Goal: Ask a question

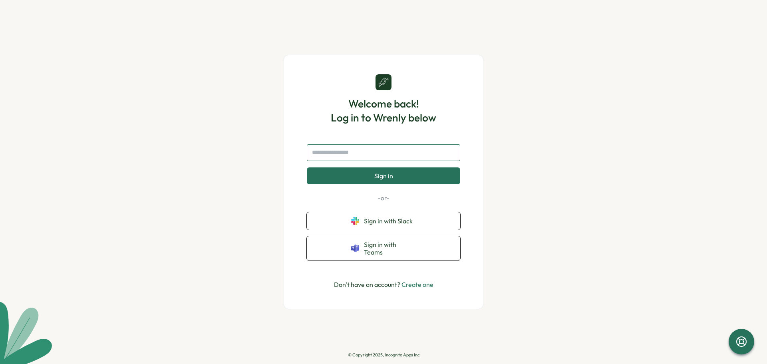
click at [348, 155] on input "text" at bounding box center [383, 152] width 153 height 17
click at [362, 160] on input "text" at bounding box center [383, 152] width 153 height 17
click at [373, 248] on span "Sign in with Teams" at bounding box center [390, 248] width 52 height 15
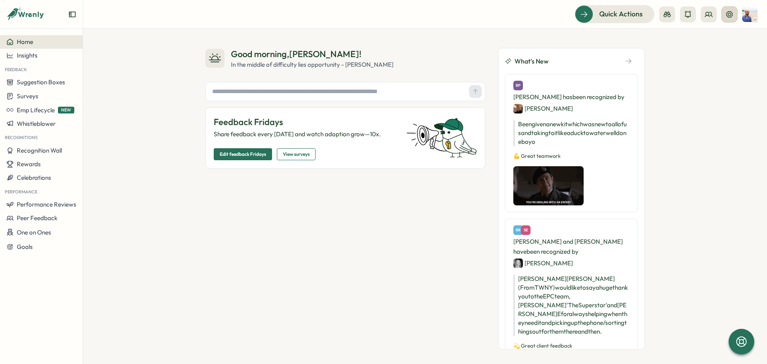
click at [731, 15] on icon at bounding box center [729, 14] width 8 height 8
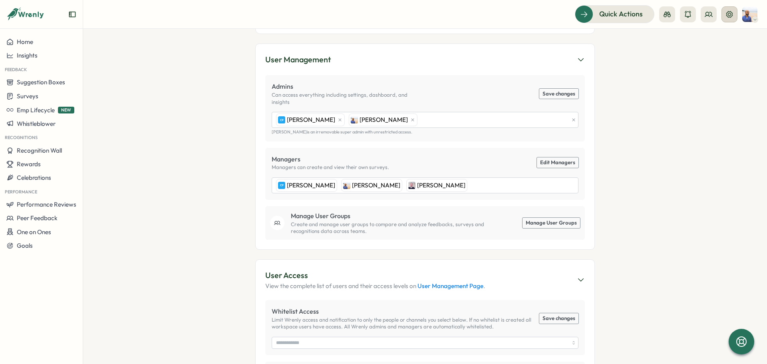
scroll to position [120, 0]
click at [726, 12] on icon at bounding box center [729, 14] width 8 height 8
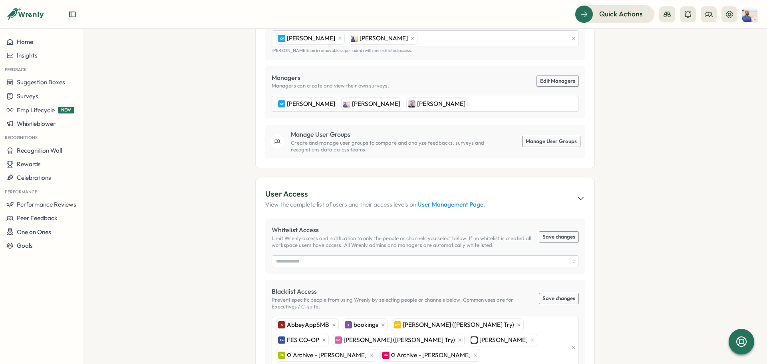
scroll to position [163, 0]
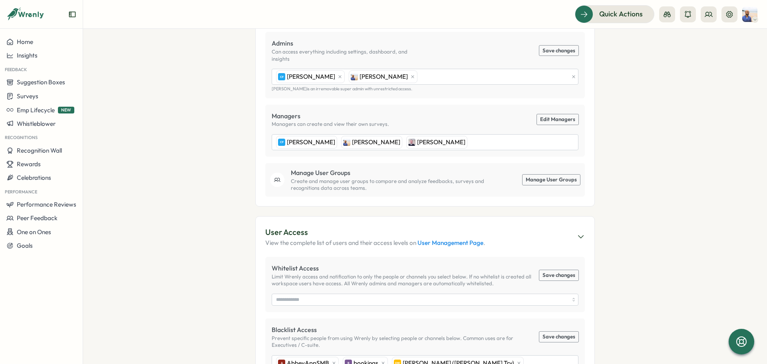
click at [752, 19] on div at bounding box center [754, 19] width 6 height 6
click at [631, 15] on span "Quick Actions" at bounding box center [610, 14] width 44 height 10
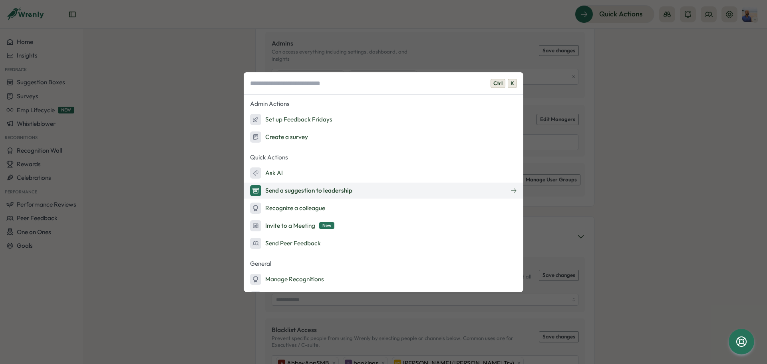
scroll to position [104, 0]
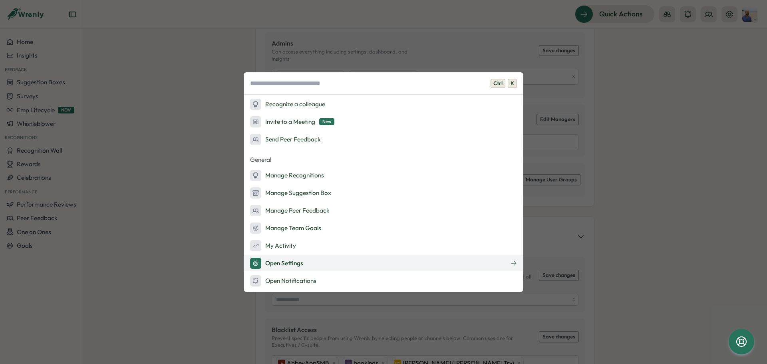
click at [322, 264] on button "Open Settings" at bounding box center [383, 263] width 279 height 16
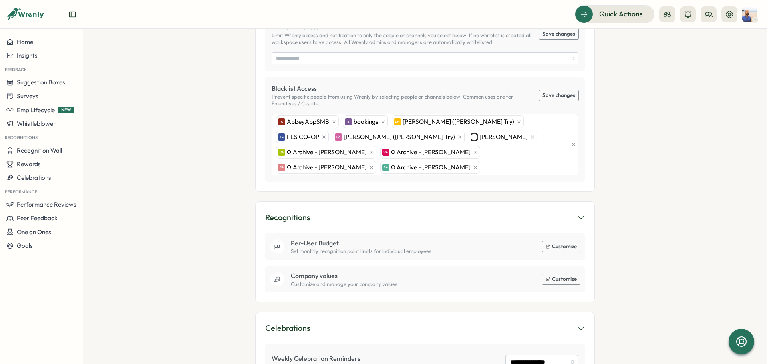
scroll to position [443, 0]
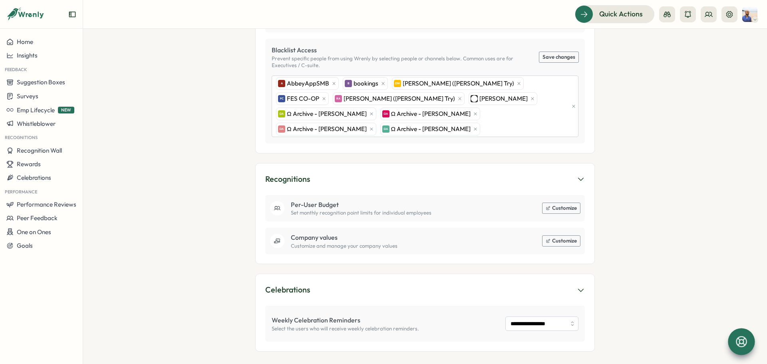
click at [743, 341] on icon at bounding box center [741, 342] width 14 height 14
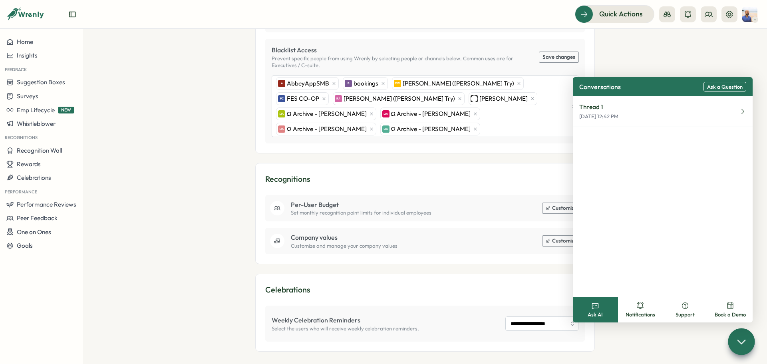
click at [615, 160] on div "Thread 1 Oct 2, 12:42 PM" at bounding box center [663, 196] width 180 height 200
click at [592, 317] on span "Ask AI" at bounding box center [594, 314] width 15 height 7
click at [598, 311] on span "Ask AI" at bounding box center [594, 314] width 15 height 7
click at [723, 86] on span "Ask a Question" at bounding box center [725, 87] width 36 height 6
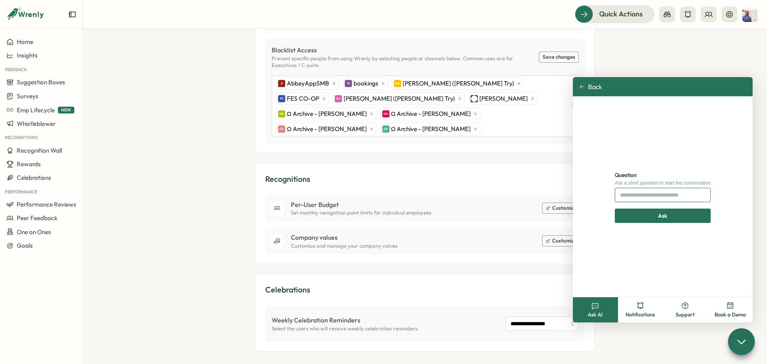
click at [642, 196] on input "Question" at bounding box center [662, 195] width 96 height 14
type input "**********"
click button "Ask" at bounding box center [662, 215] width 96 height 14
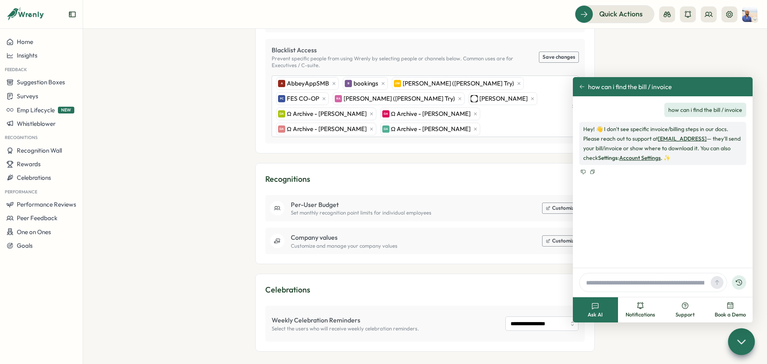
click at [636, 157] on link "Account Settings" at bounding box center [640, 157] width 42 height 7
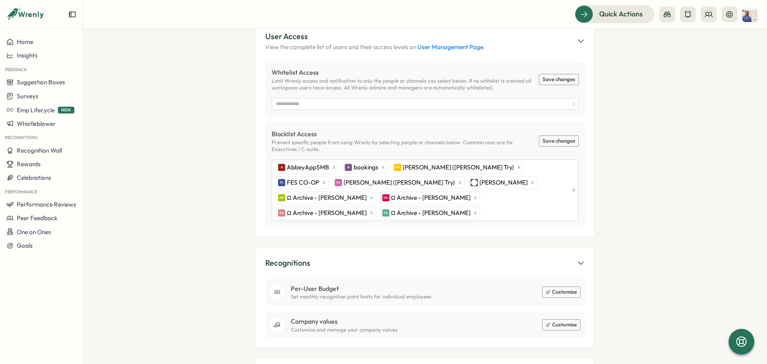
scroll to position [279, 0]
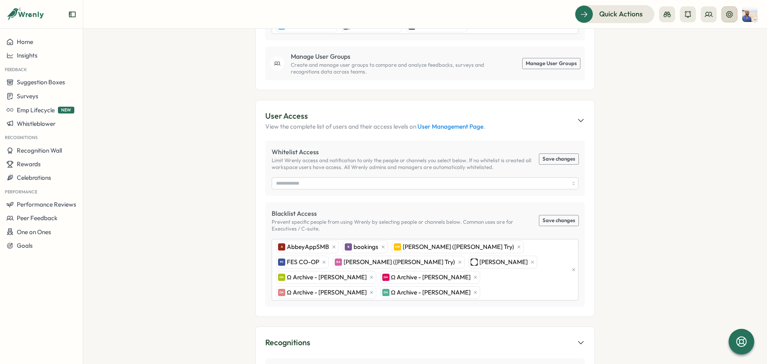
click at [726, 16] on icon at bounding box center [729, 14] width 6 height 6
